Goal: Information Seeking & Learning: Learn about a topic

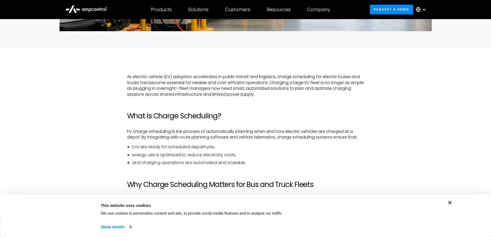
scroll to position [309, 0]
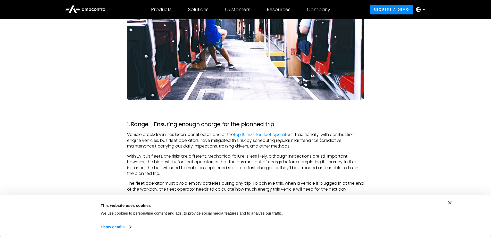
scroll to position [645, 0]
